Goal: Find specific page/section: Find specific page/section

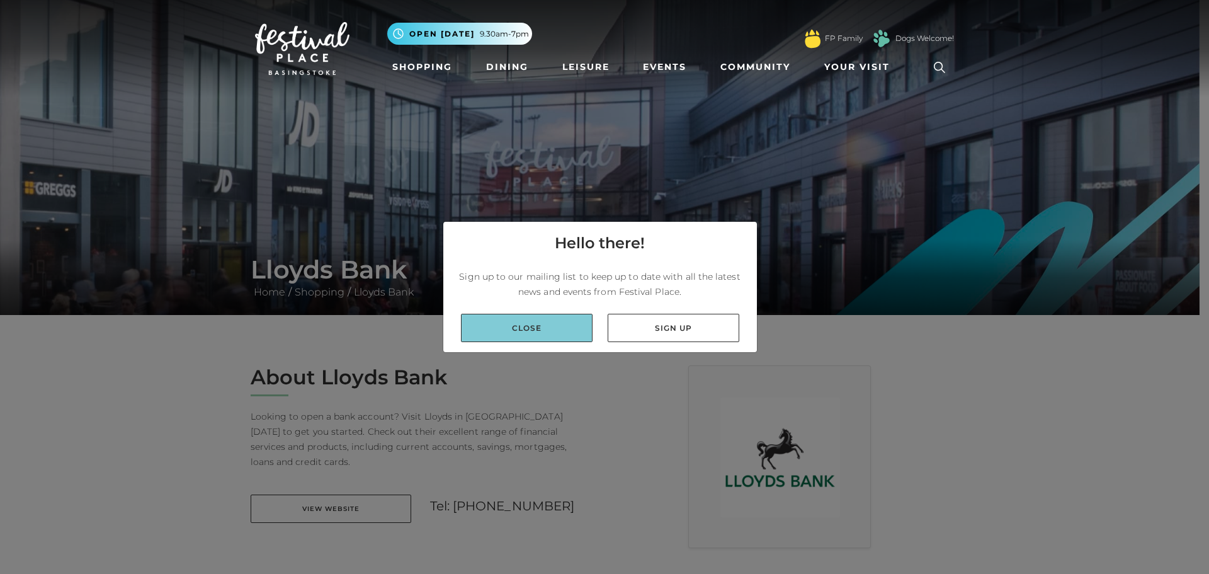
click at [489, 327] on link "Close" at bounding box center [527, 328] width 132 height 28
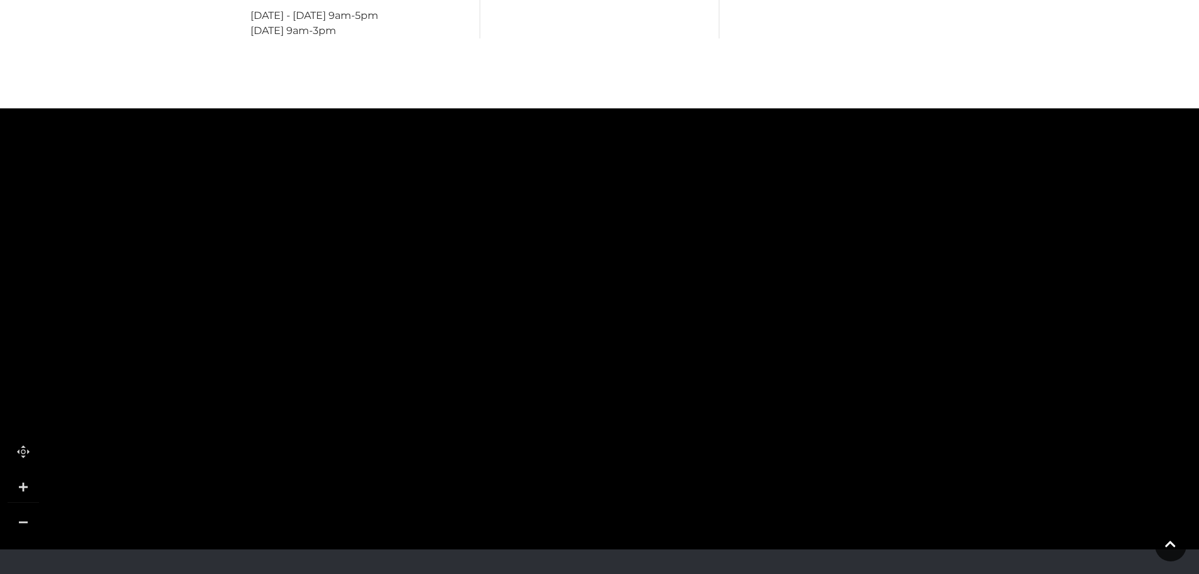
scroll to position [693, 0]
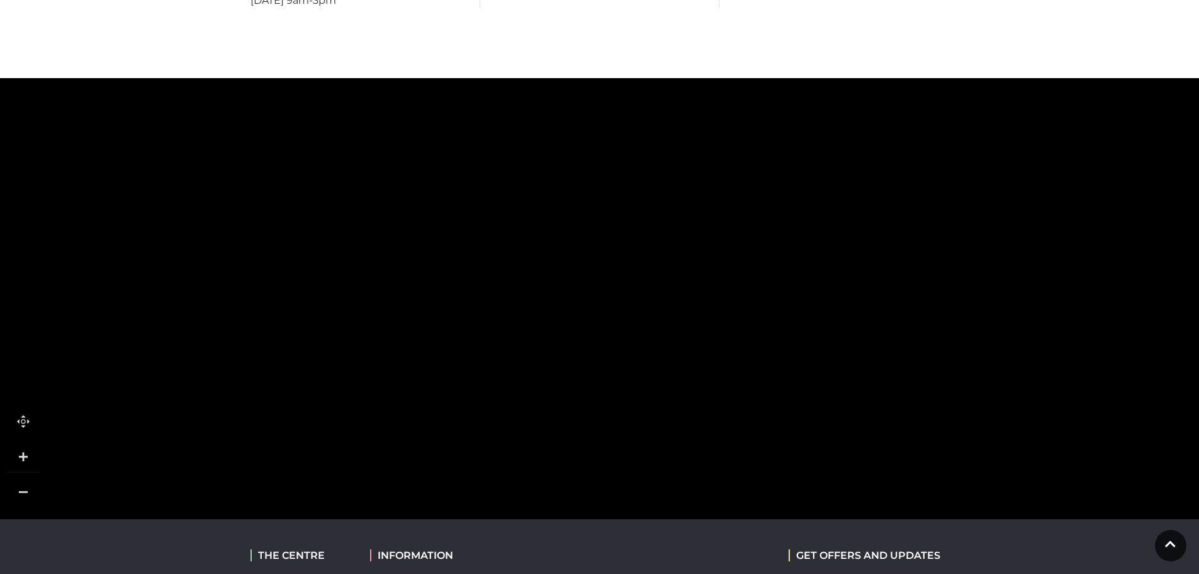
click at [24, 481] on link at bounding box center [23, 491] width 31 height 31
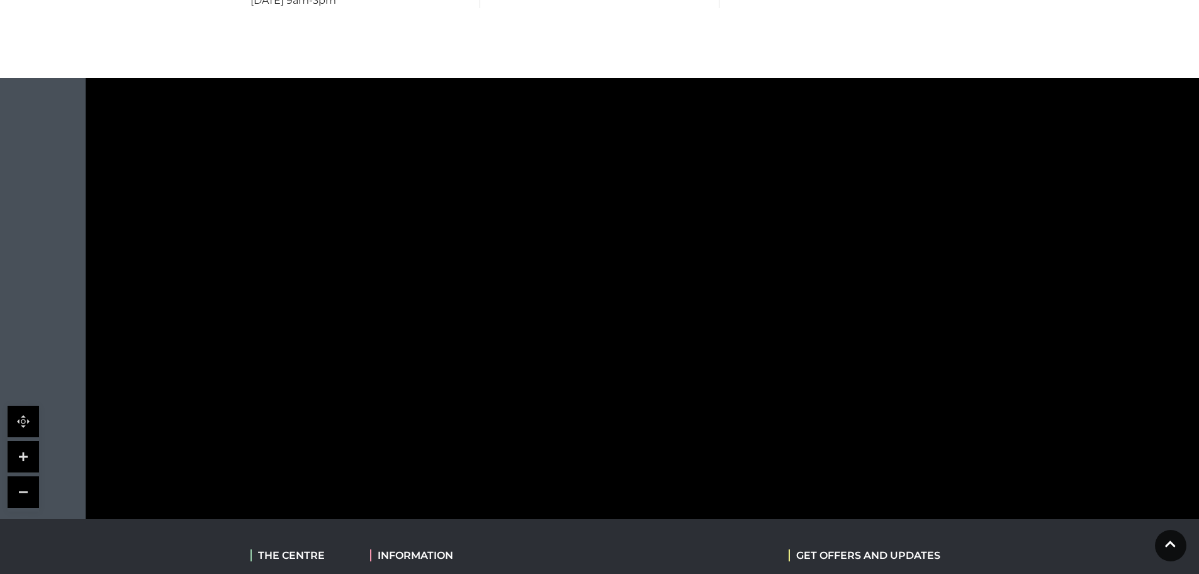
click at [24, 480] on link at bounding box center [23, 491] width 31 height 31
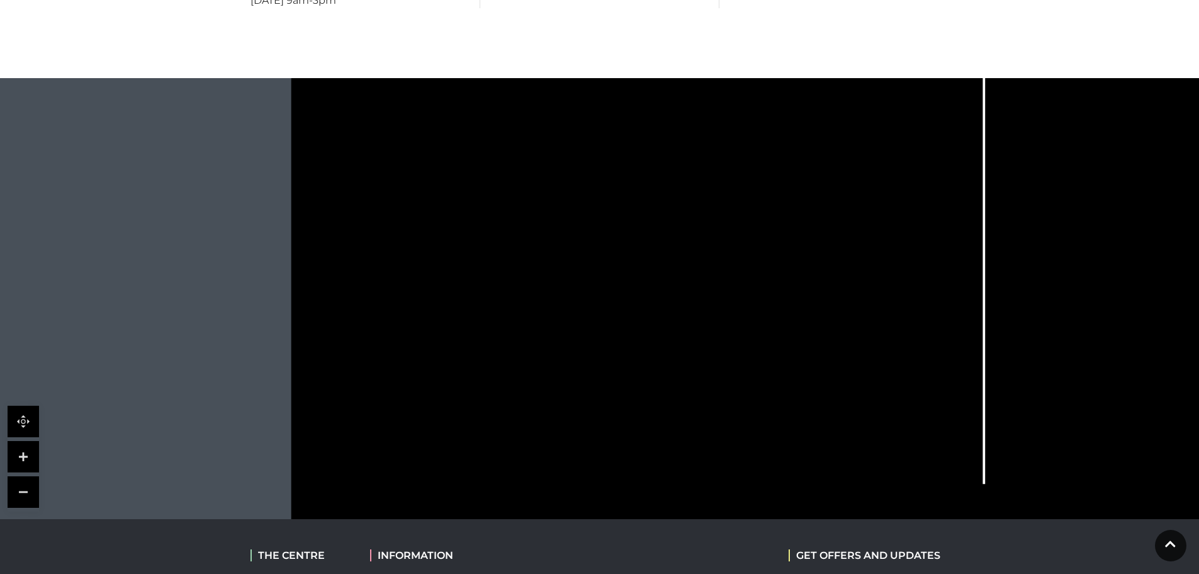
click at [24, 480] on link at bounding box center [23, 491] width 31 height 31
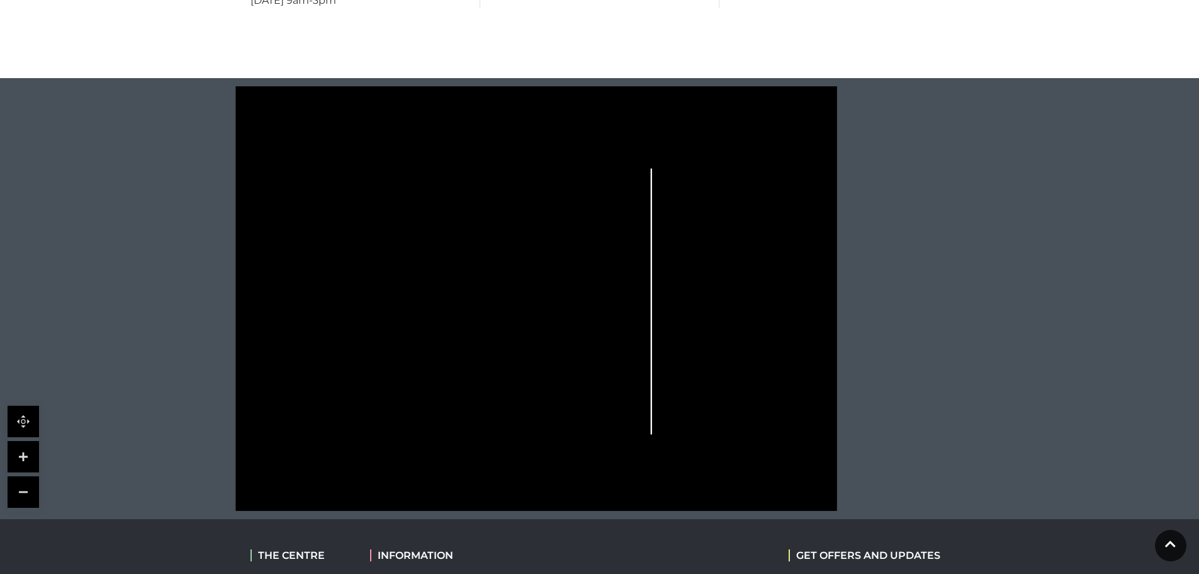
click at [20, 462] on link at bounding box center [23, 456] width 31 height 31
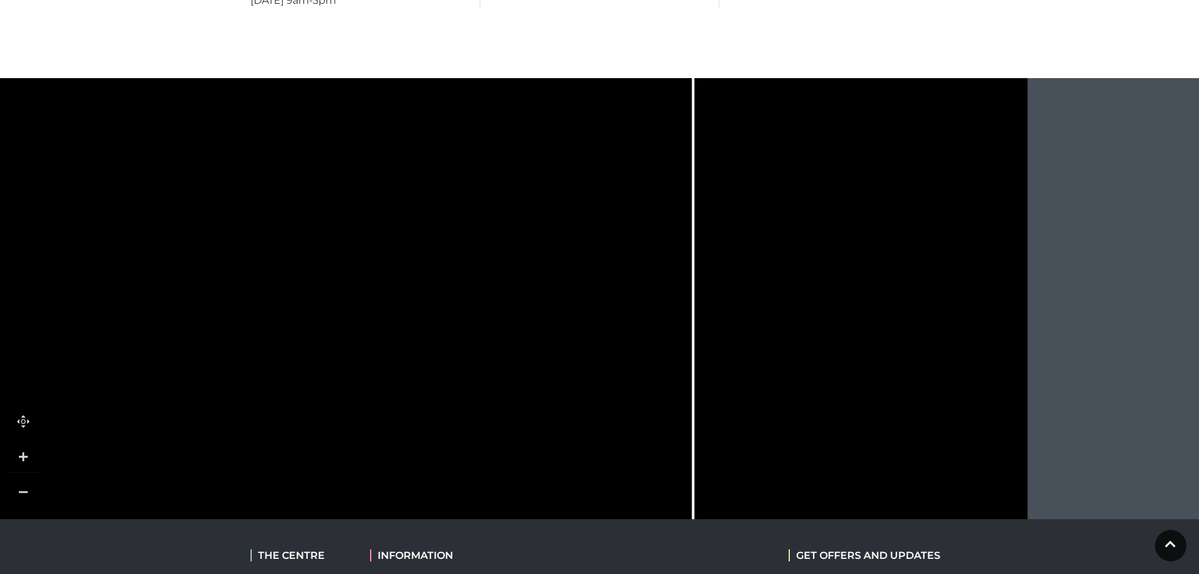
click at [18, 451] on link at bounding box center [23, 456] width 31 height 31
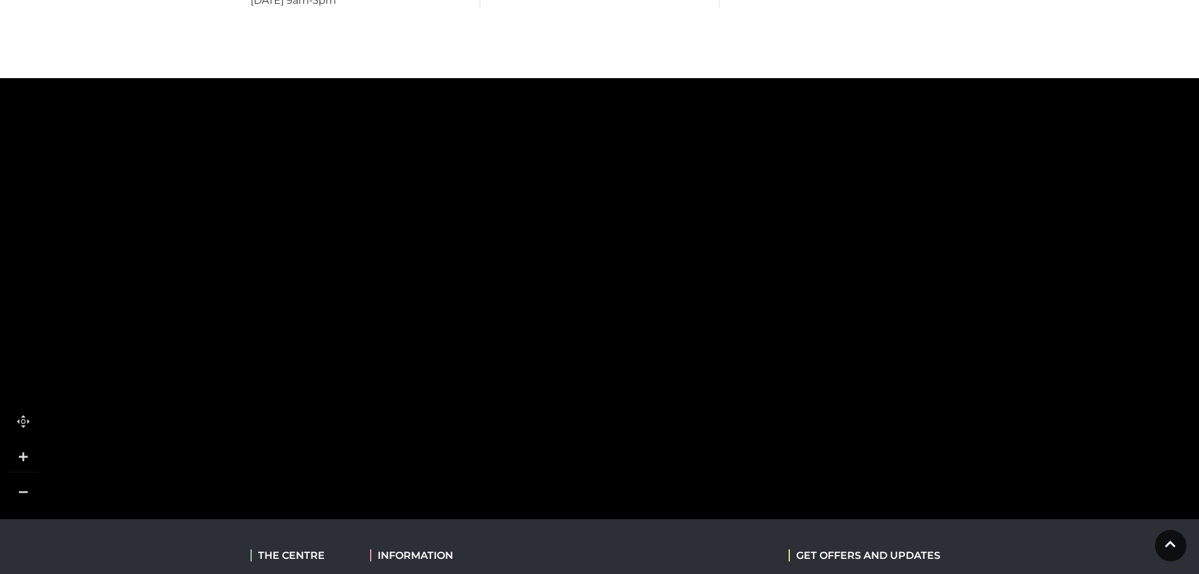
drag, startPoint x: 274, startPoint y: 392, endPoint x: 1043, endPoint y: 214, distance: 789.8
click at [1043, 214] on icon at bounding box center [826, 171] width 4474 height 2475
drag, startPoint x: 499, startPoint y: 360, endPoint x: 533, endPoint y: 504, distance: 148.8
click at [534, 505] on icon at bounding box center [1046, 237] width 4474 height 2475
drag, startPoint x: 574, startPoint y: 229, endPoint x: 565, endPoint y: 281, distance: 53.5
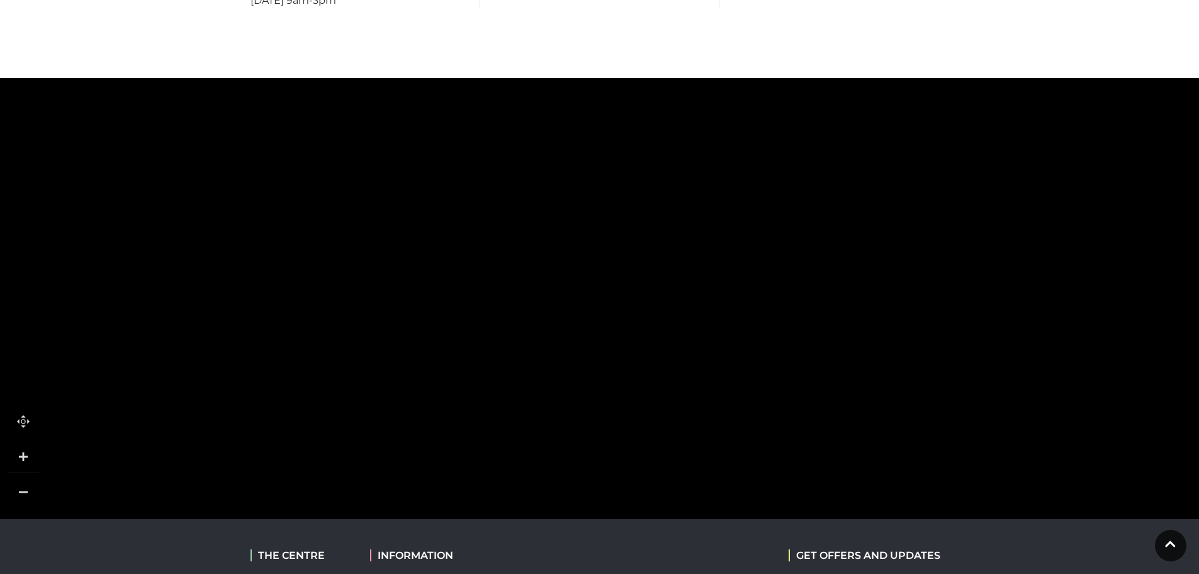
click at [565, 281] on icon at bounding box center [1034, 314] width 4474 height 2475
drag, startPoint x: 565, startPoint y: 281, endPoint x: 569, endPoint y: 377, distance: 95.8
click at [569, 377] on icon at bounding box center [1038, 409] width 4474 height 2475
drag, startPoint x: 569, startPoint y: 377, endPoint x: 560, endPoint y: 278, distance: 99.2
click at [560, 278] on icon at bounding box center [1029, 312] width 4474 height 2475
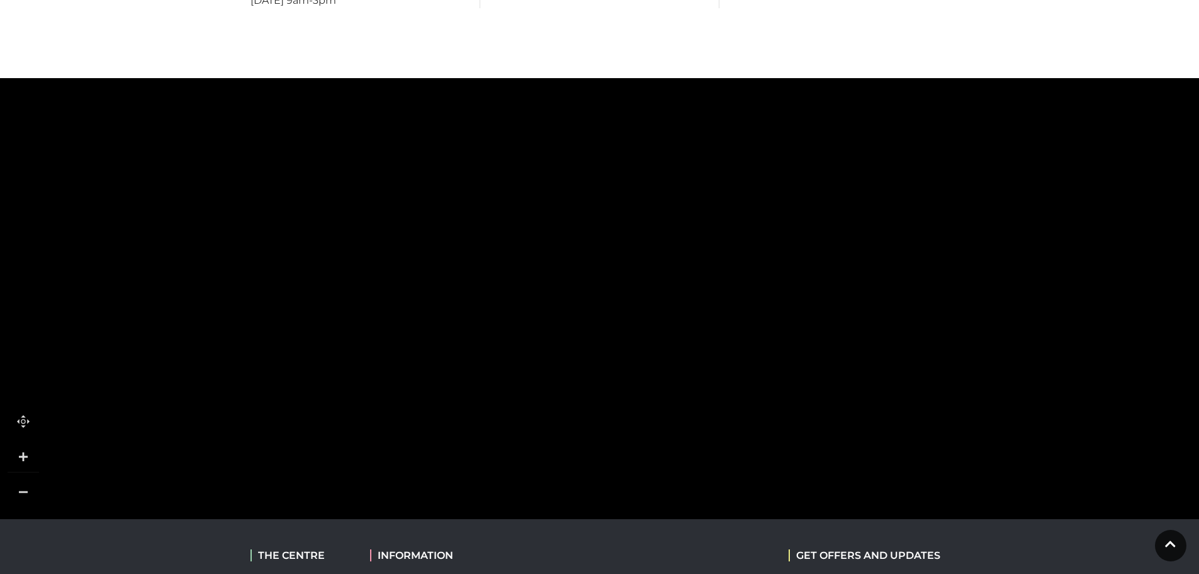
drag, startPoint x: 593, startPoint y: 426, endPoint x: 586, endPoint y: 480, distance: 54.1
click at [586, 480] on icon at bounding box center [1022, 364] width 4474 height 2475
drag, startPoint x: 576, startPoint y: 395, endPoint x: 613, endPoint y: 332, distance: 73.1
click at [613, 332] on icon at bounding box center [1059, 301] width 4474 height 2475
drag, startPoint x: 592, startPoint y: 320, endPoint x: 542, endPoint y: 317, distance: 49.9
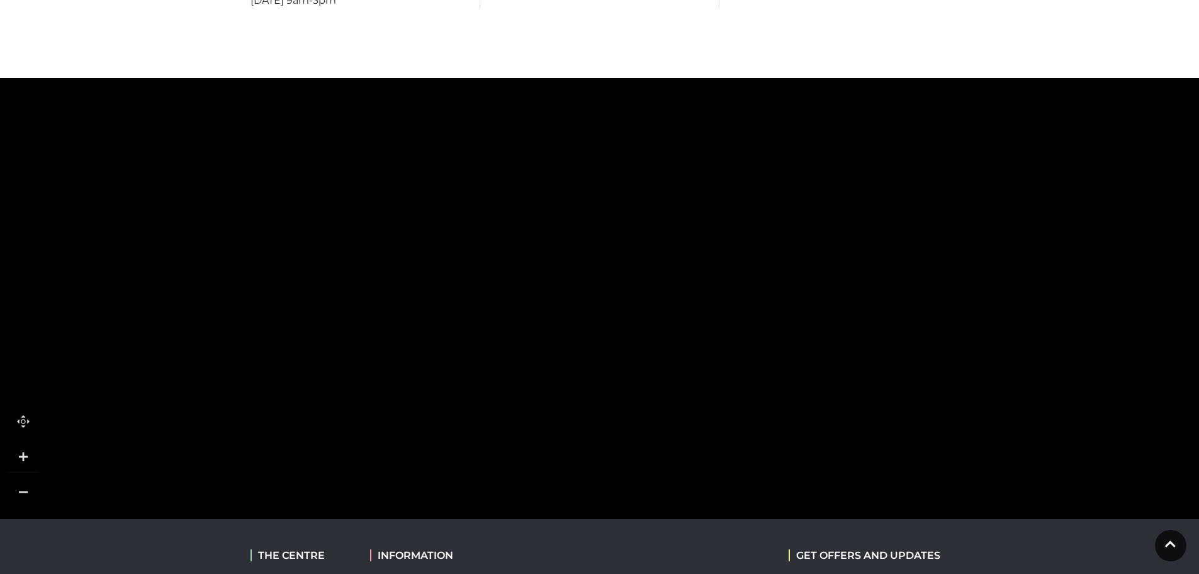
click at [542, 317] on icon at bounding box center [1009, 298] width 4474 height 2475
drag, startPoint x: 570, startPoint y: 301, endPoint x: 559, endPoint y: 253, distance: 49.0
click at [559, 253] on icon at bounding box center [999, 250] width 4474 height 2475
click at [37, 491] on link at bounding box center [23, 491] width 31 height 31
click at [35, 484] on link at bounding box center [23, 491] width 31 height 31
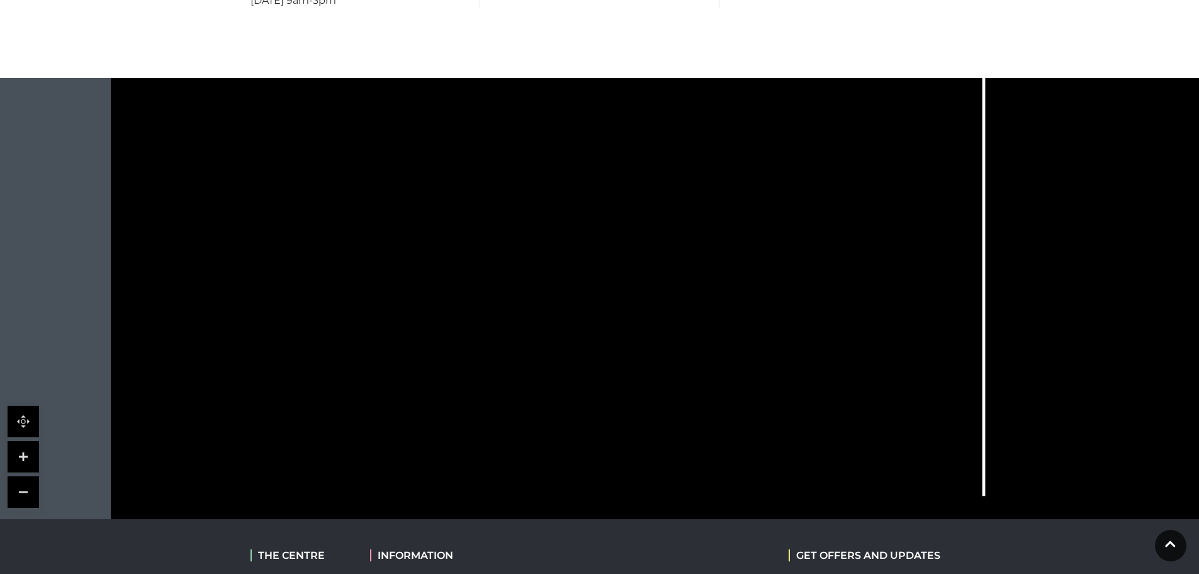
drag, startPoint x: 561, startPoint y: 467, endPoint x: 559, endPoint y: 397, distance: 70.5
click at [559, 397] on icon at bounding box center [742, 210] width 1611 height 891
click at [467, 264] on tspan "Lloyds Bank" at bounding box center [467, 264] width 0 height 0
click at [37, 450] on link at bounding box center [23, 456] width 31 height 31
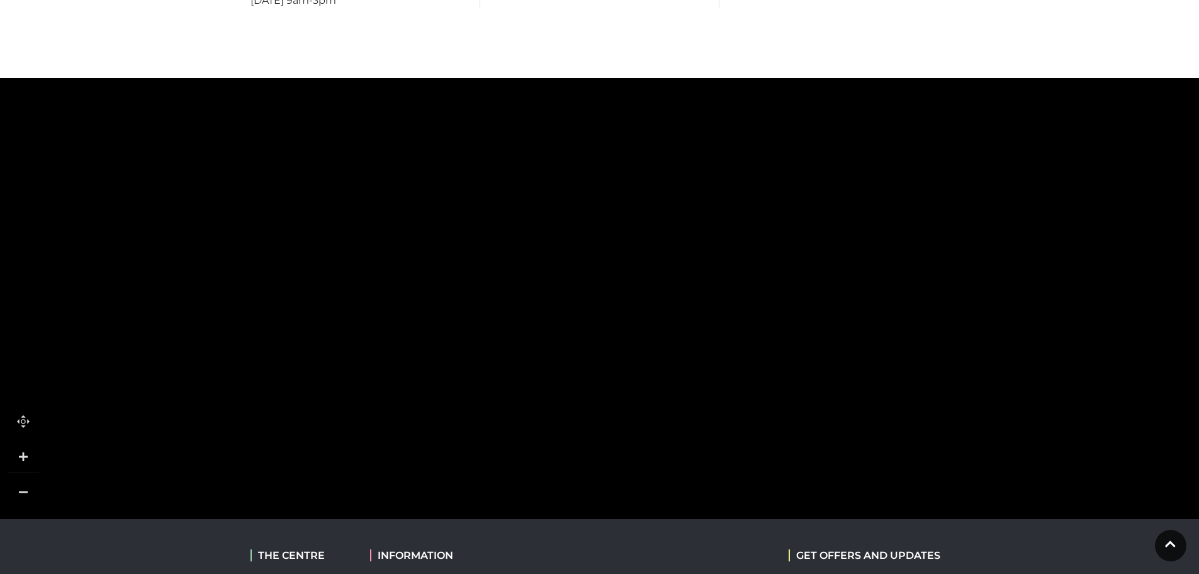
drag, startPoint x: 339, startPoint y: 288, endPoint x: 468, endPoint y: 459, distance: 214.5
click at [468, 459] on polygon at bounding box center [529, 430] width 970 height 1124
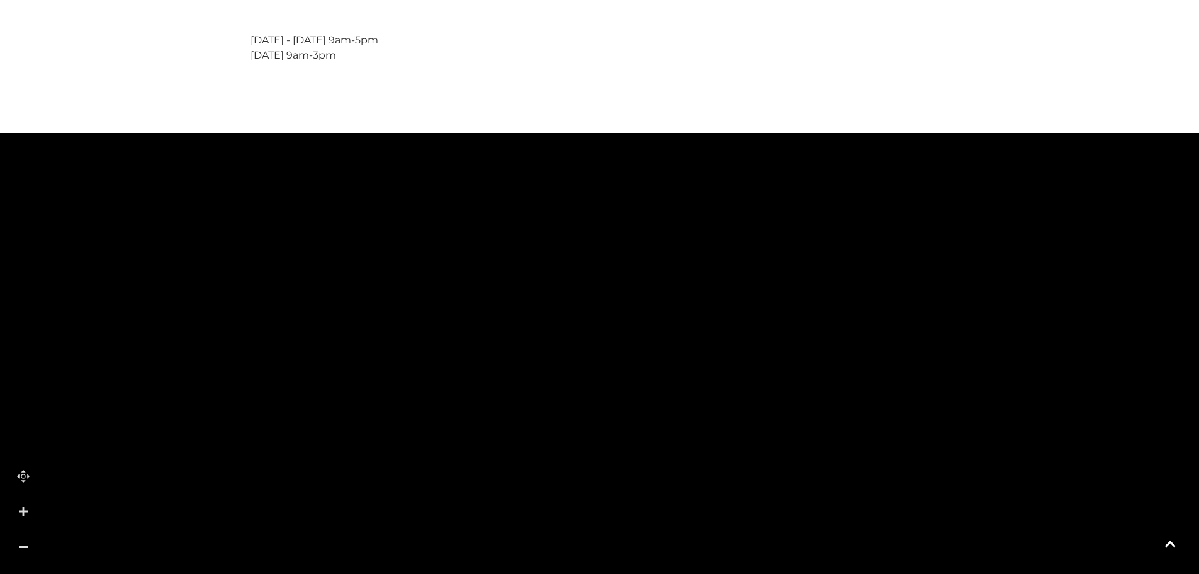
scroll to position [819, 0]
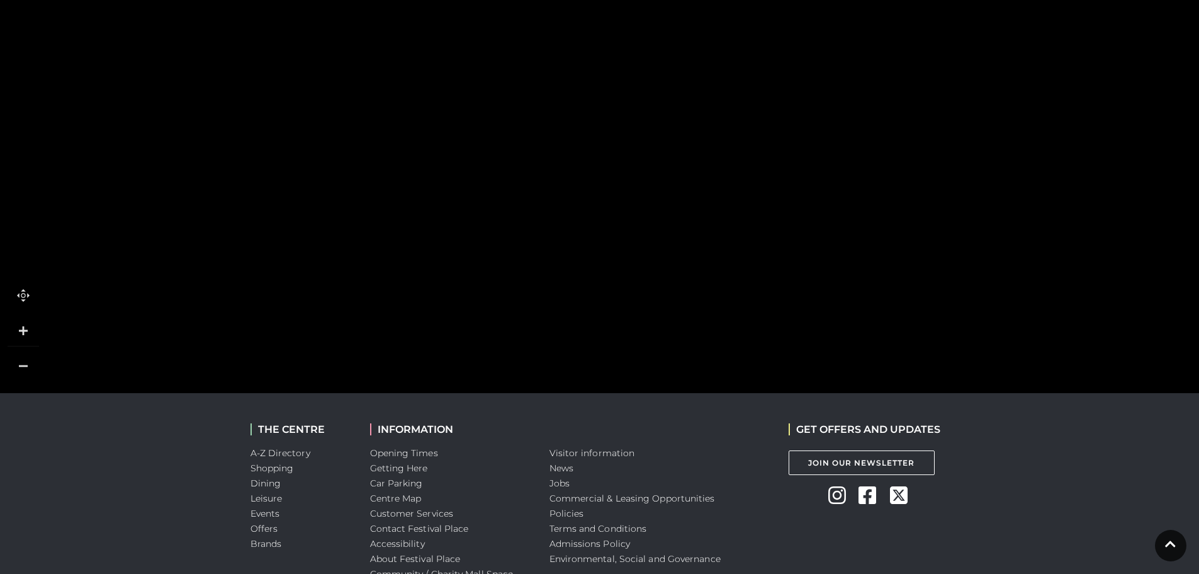
drag, startPoint x: 399, startPoint y: 169, endPoint x: 399, endPoint y: 334, distance: 165.0
click at [400, 378] on tspan "[GEOGRAPHIC_DATA]" at bounding box center [400, 378] width 0 height 0
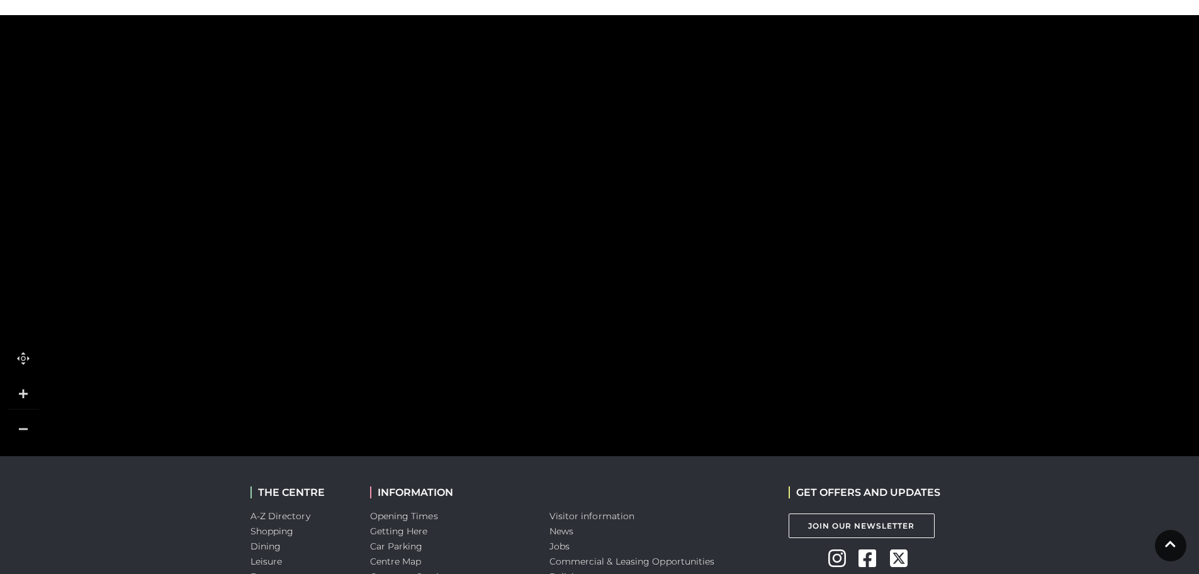
drag, startPoint x: 394, startPoint y: 192, endPoint x: 383, endPoint y: 380, distance: 188.0
click at [351, 348] on tspan "SQUARE" at bounding box center [351, 348] width 0 height 0
drag, startPoint x: 380, startPoint y: 224, endPoint x: 388, endPoint y: 297, distance: 73.4
drag, startPoint x: 401, startPoint y: 234, endPoint x: 403, endPoint y: 222, distance: 12.7
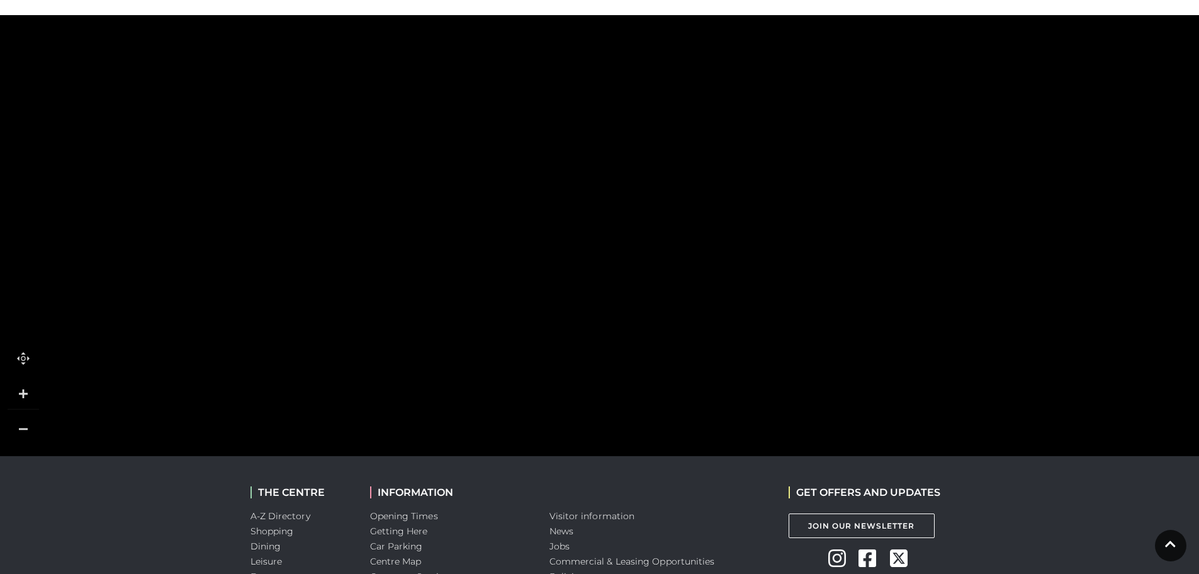
click at [403, 222] on polygon at bounding box center [348, 153] width 419 height 230
drag, startPoint x: 396, startPoint y: 200, endPoint x: 398, endPoint y: 181, distance: 19.6
click at [398, 184] on rect at bounding box center [392, 196] width 24 height 24
drag, startPoint x: 390, startPoint y: 263, endPoint x: 388, endPoint y: 211, distance: 52.3
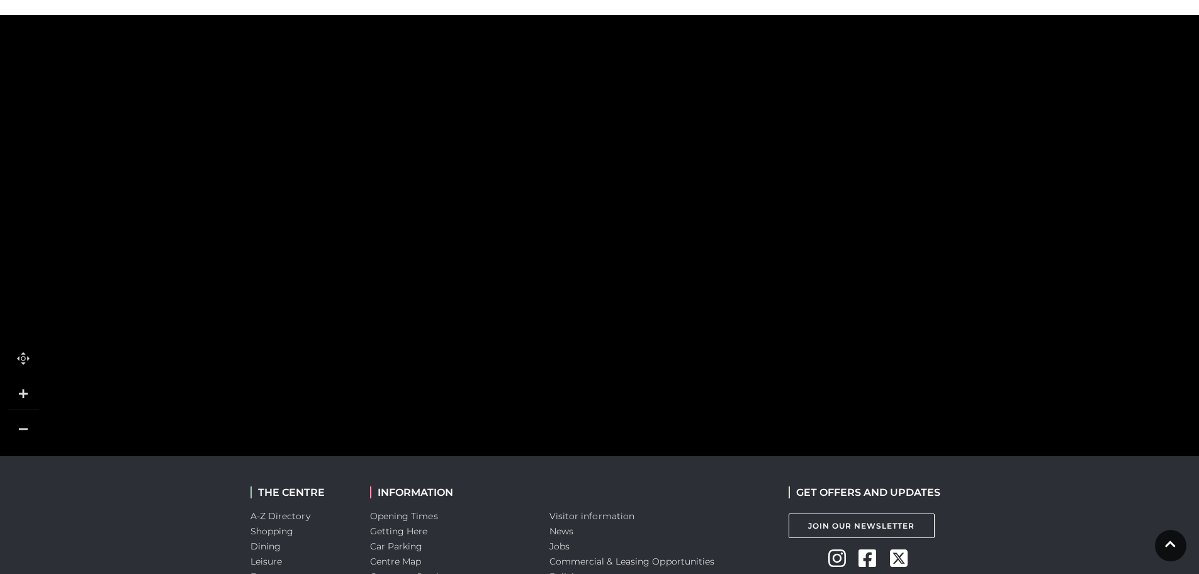
drag, startPoint x: 383, startPoint y: 272, endPoint x: 397, endPoint y: 280, distance: 15.2
drag, startPoint x: 416, startPoint y: 281, endPoint x: 387, endPoint y: 283, distance: 28.4
drag, startPoint x: 454, startPoint y: 357, endPoint x: 397, endPoint y: 346, distance: 58.3
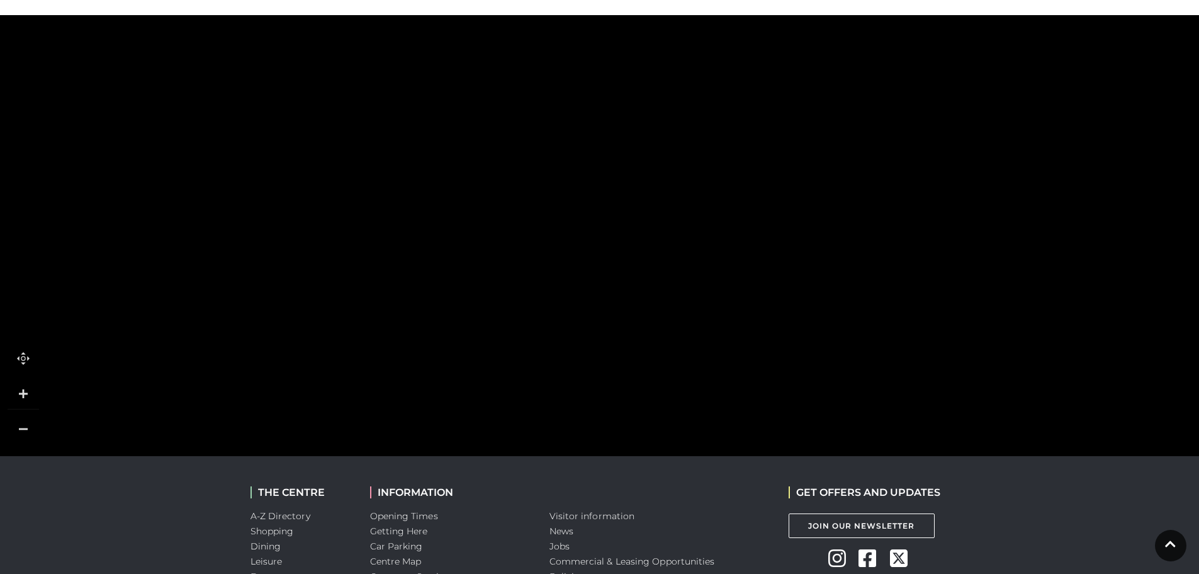
drag, startPoint x: 622, startPoint y: 353, endPoint x: 528, endPoint y: 326, distance: 97.5
drag, startPoint x: 552, startPoint y: 322, endPoint x: 514, endPoint y: 238, distance: 92.2
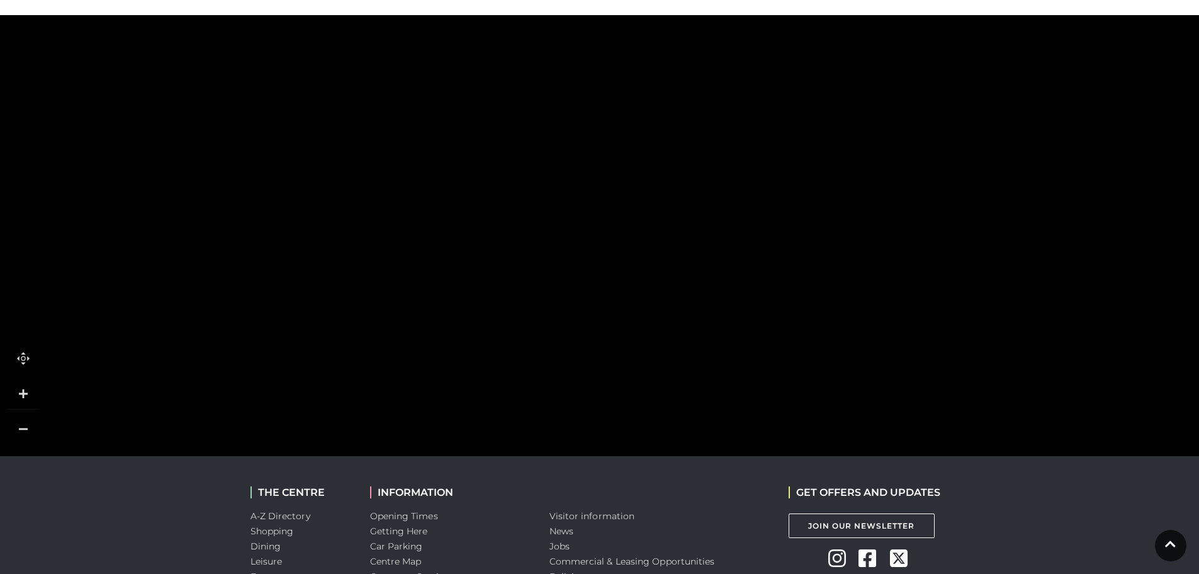
drag, startPoint x: 817, startPoint y: 241, endPoint x: 879, endPoint y: 171, distance: 93.2
click at [879, 171] on icon at bounding box center [1005, 431] width 392 height 875
drag, startPoint x: 550, startPoint y: 322, endPoint x: 564, endPoint y: 203, distance: 120.4
click at [564, 203] on icon at bounding box center [845, 278] width 2899 height 1604
drag, startPoint x: 563, startPoint y: 317, endPoint x: 570, endPoint y: 251, distance: 66.5
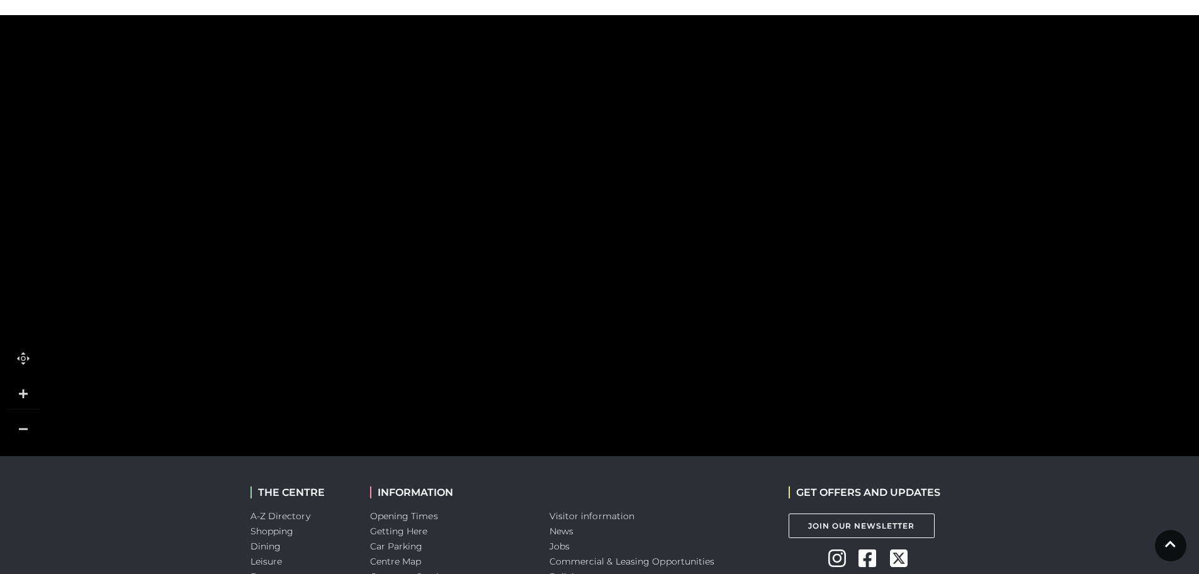
click at [572, 256] on icon at bounding box center [854, 223] width 2899 height 1604
drag, startPoint x: 588, startPoint y: 346, endPoint x: 599, endPoint y: 218, distance: 127.6
click at [599, 218] on icon at bounding box center [865, 86] width 2899 height 1604
drag, startPoint x: 611, startPoint y: 336, endPoint x: 624, endPoint y: 256, distance: 81.6
click at [624, 256] on icon at bounding box center [877, 28] width 2899 height 1604
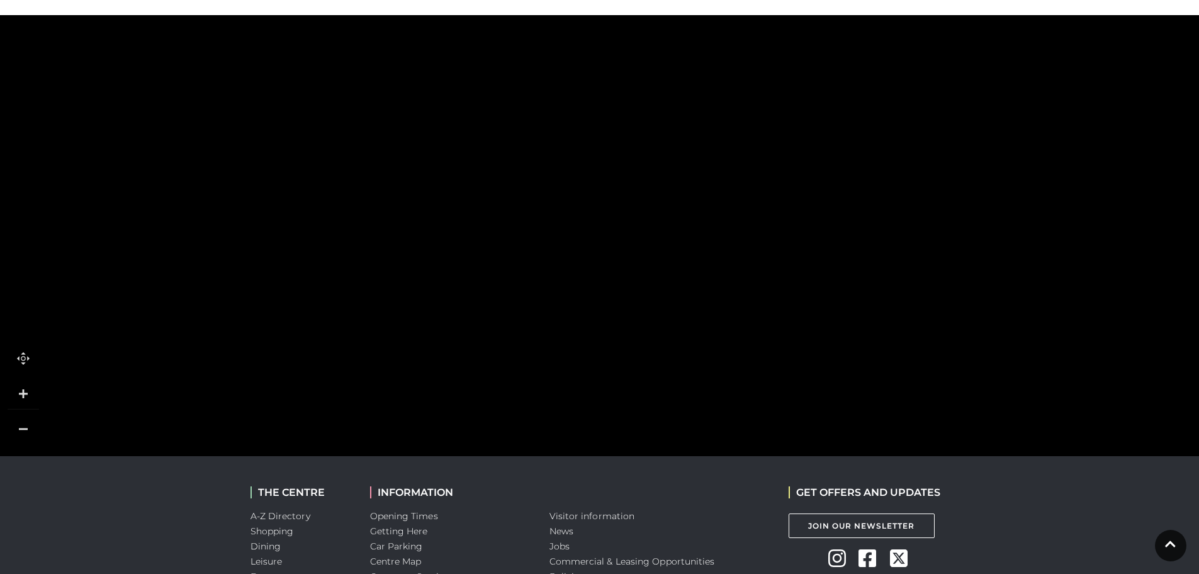
drag, startPoint x: 556, startPoint y: 329, endPoint x: 634, endPoint y: 118, distance: 224.3
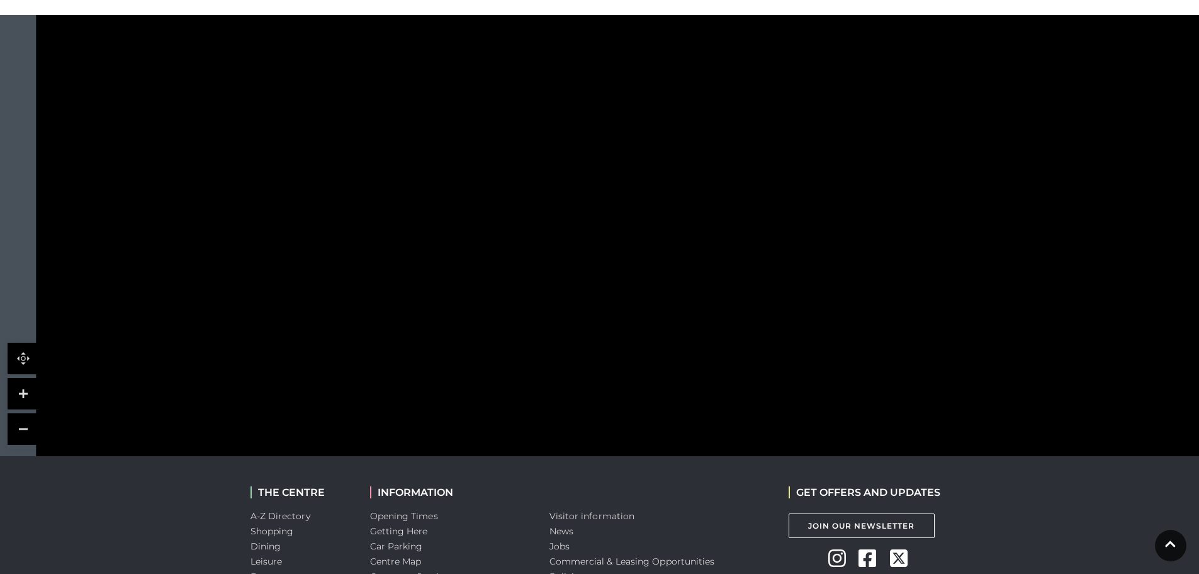
drag, startPoint x: 680, startPoint y: 244, endPoint x: 893, endPoint y: 287, distance: 217.2
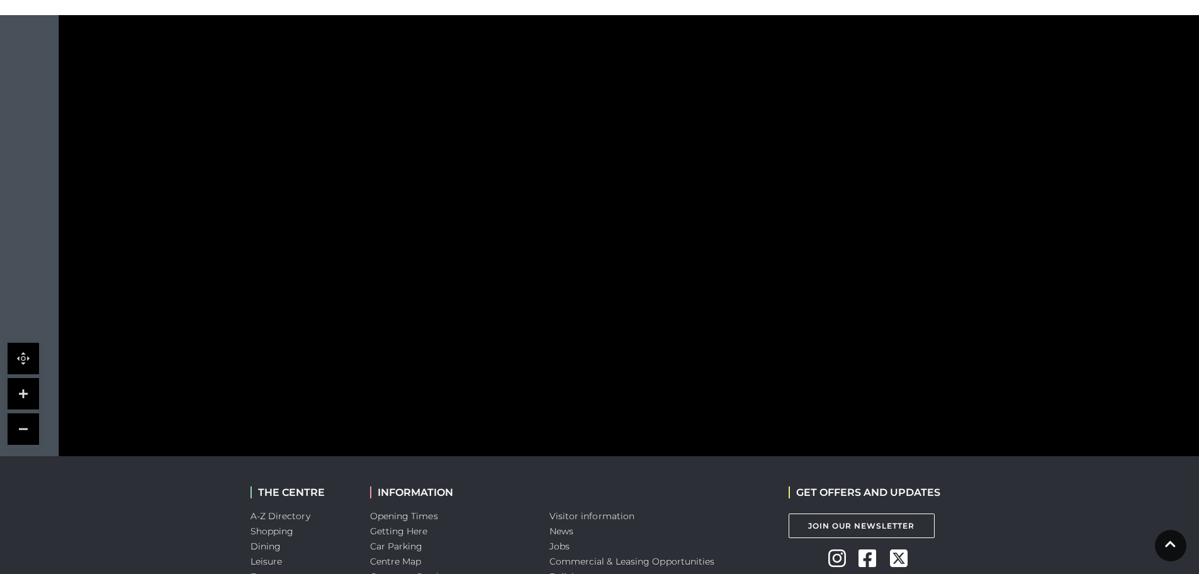
drag, startPoint x: 528, startPoint y: 188, endPoint x: 559, endPoint y: 341, distance: 156.7
click at [559, 341] on polygon at bounding box center [739, 62] width 970 height 1124
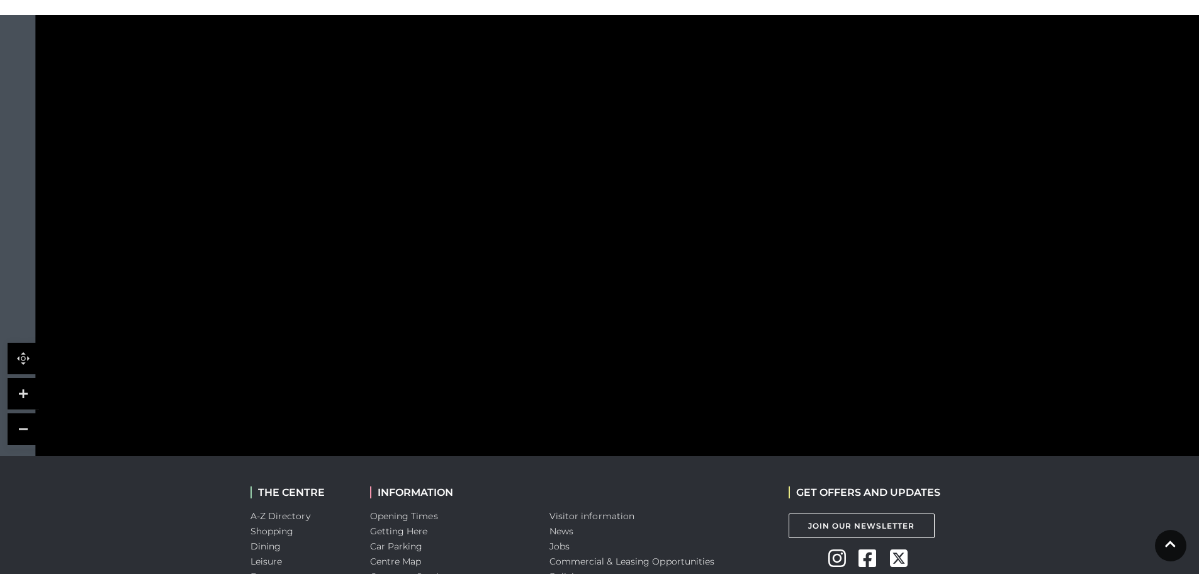
drag, startPoint x: 465, startPoint y: 98, endPoint x: 421, endPoint y: 261, distance: 168.2
click at [421, 261] on polygon at bounding box center [715, 227] width 970 height 1124
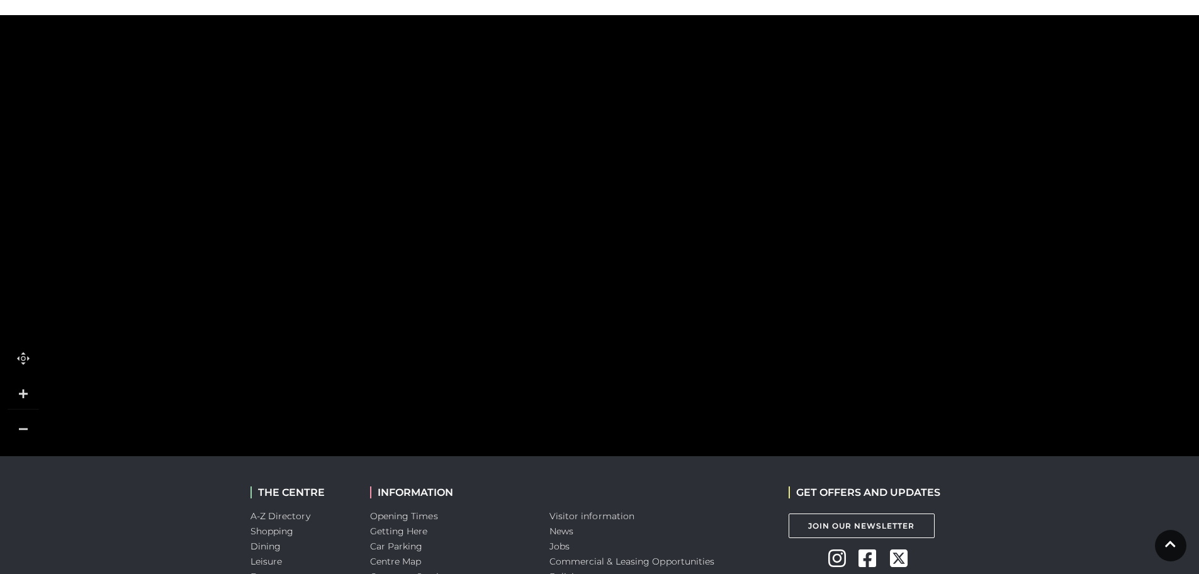
drag, startPoint x: 676, startPoint y: 111, endPoint x: 605, endPoint y: 323, distance: 223.2
click at [605, 323] on rect at bounding box center [631, 317] width 88 height 23
drag, startPoint x: 609, startPoint y: 124, endPoint x: 616, endPoint y: 303, distance: 179.6
click at [618, 303] on polygon at bounding box center [638, 550] width 970 height 1124
drag, startPoint x: 504, startPoint y: 219, endPoint x: 486, endPoint y: 324, distance: 106.0
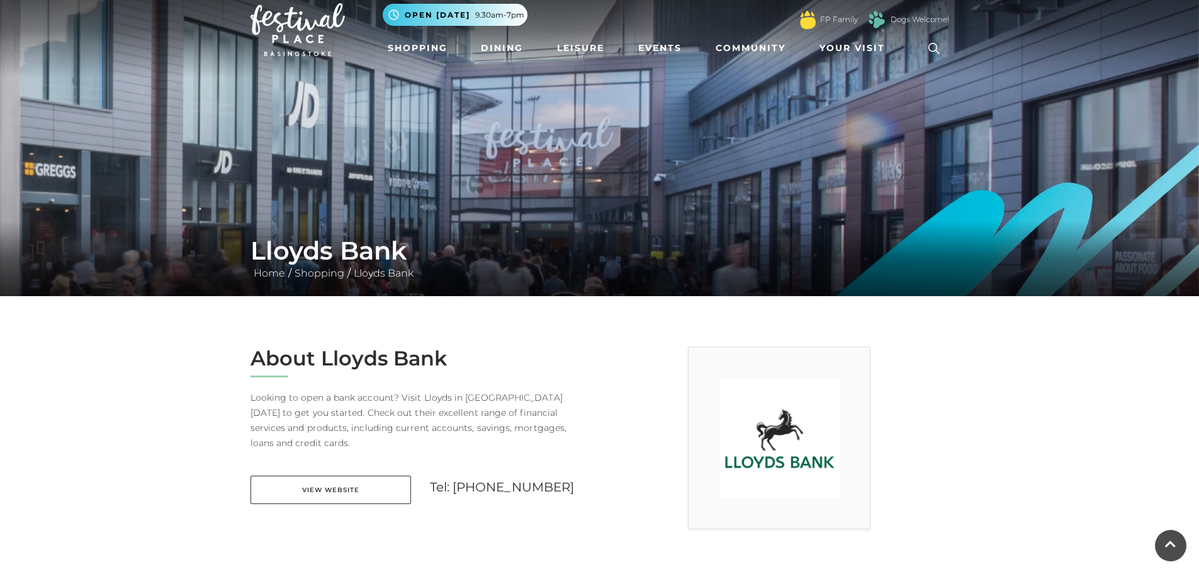
scroll to position [0, 0]
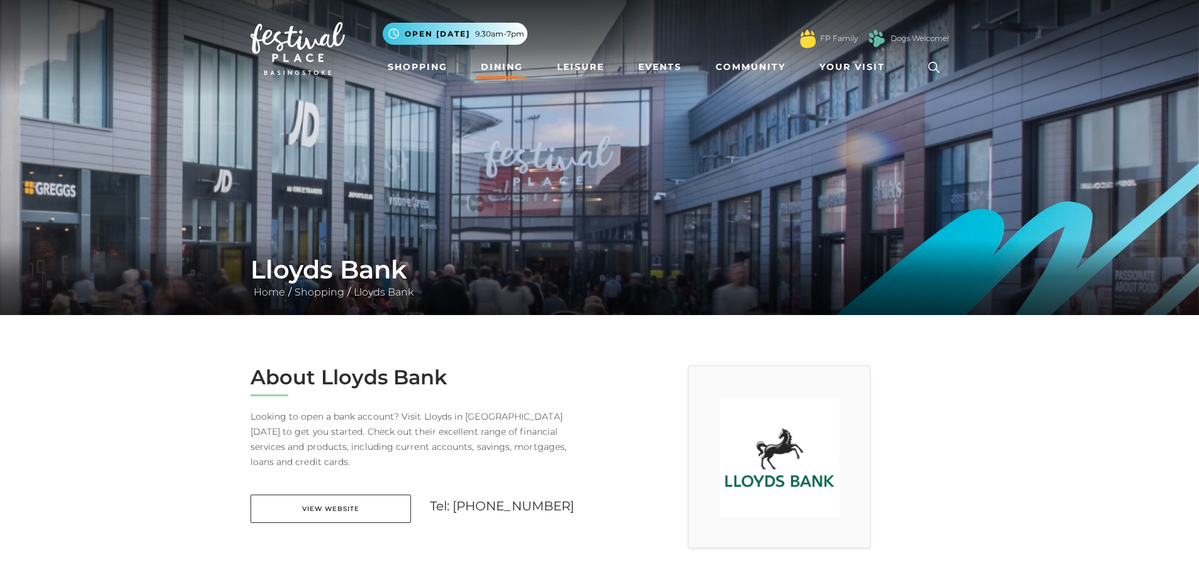
click at [504, 65] on link "Dining" at bounding box center [502, 66] width 52 height 23
click at [386, 494] on link "View Website" at bounding box center [331, 508] width 161 height 28
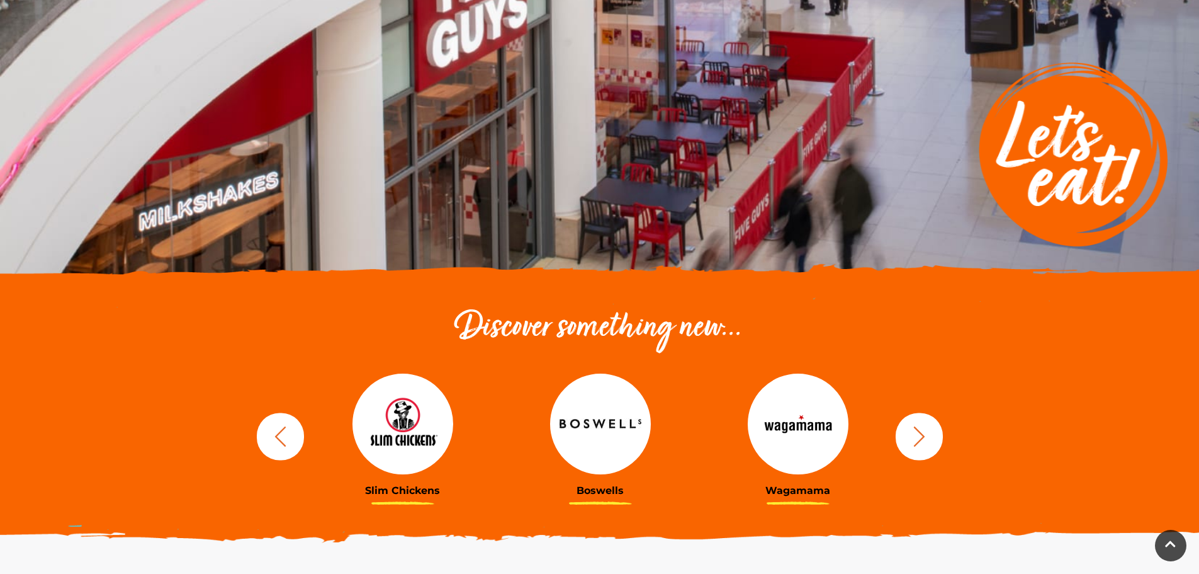
scroll to position [126, 0]
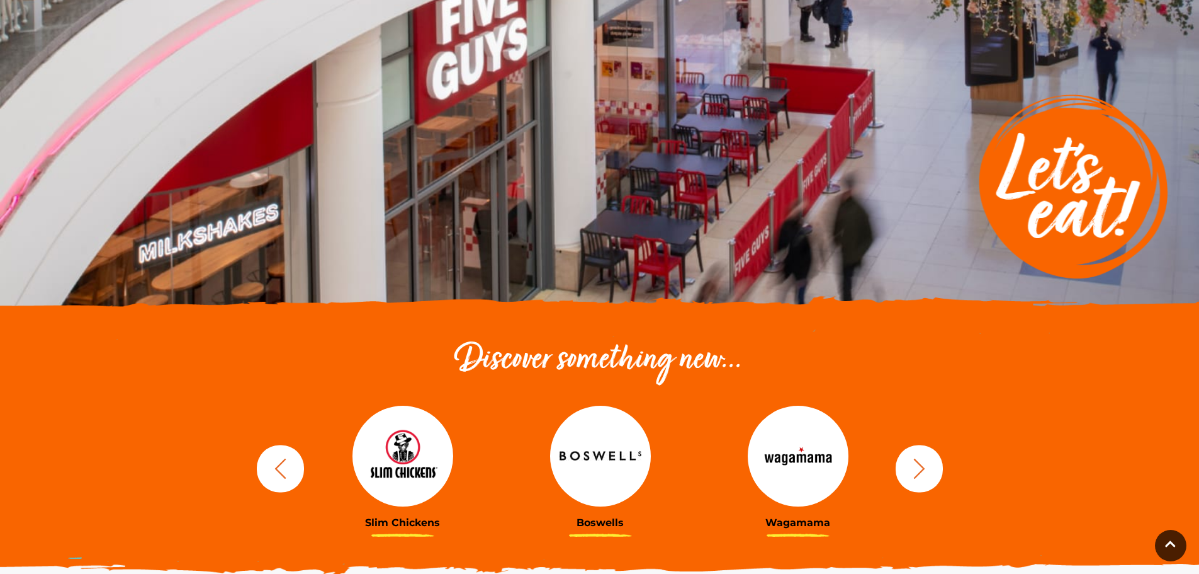
click at [933, 457] on button "button" at bounding box center [919, 468] width 47 height 47
click at [932, 457] on button "button" at bounding box center [919, 468] width 47 height 47
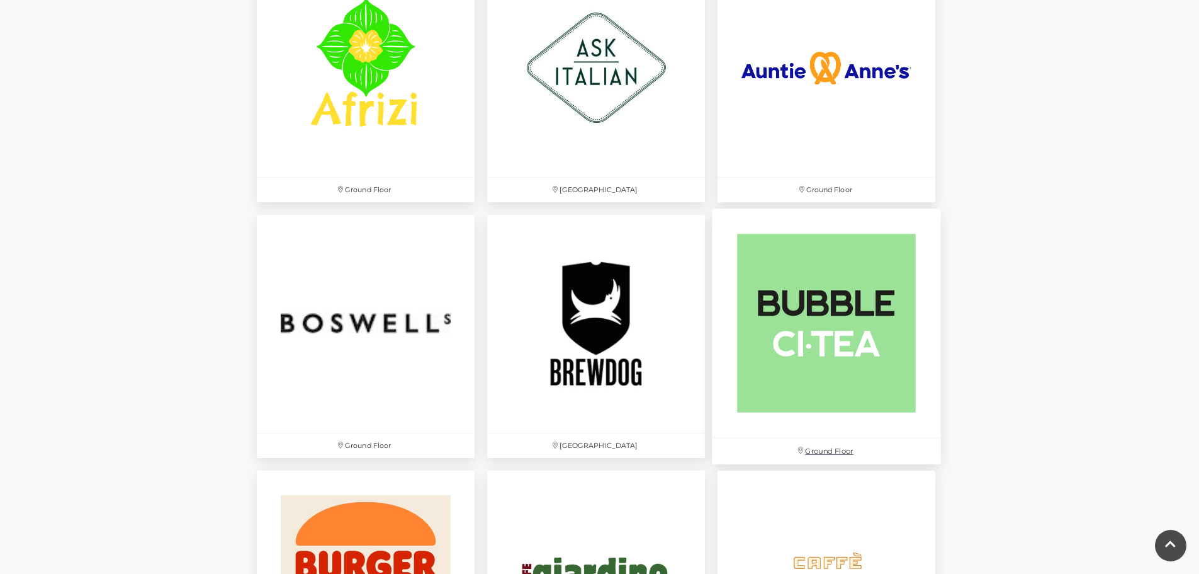
scroll to position [882, 0]
